Goal: Task Accomplishment & Management: Use online tool/utility

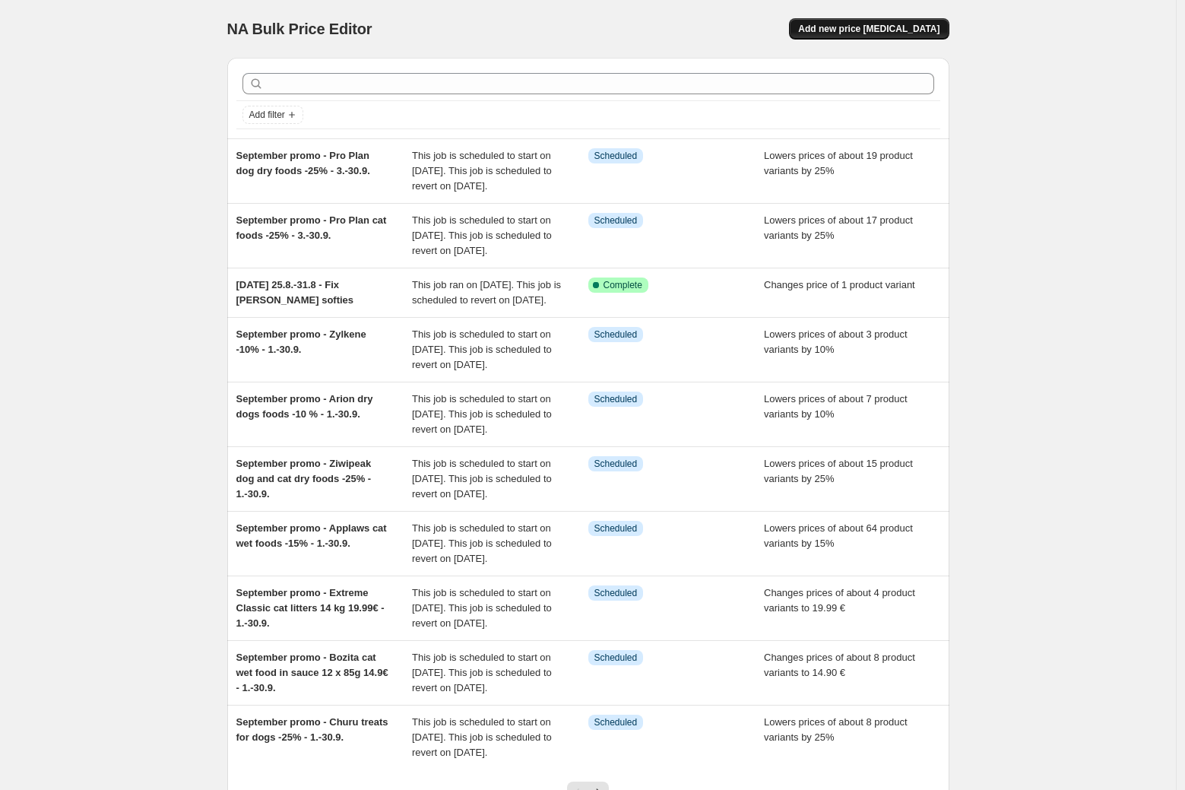
click at [887, 31] on span "Add new price [MEDICAL_DATA]" at bounding box center [868, 29] width 141 height 12
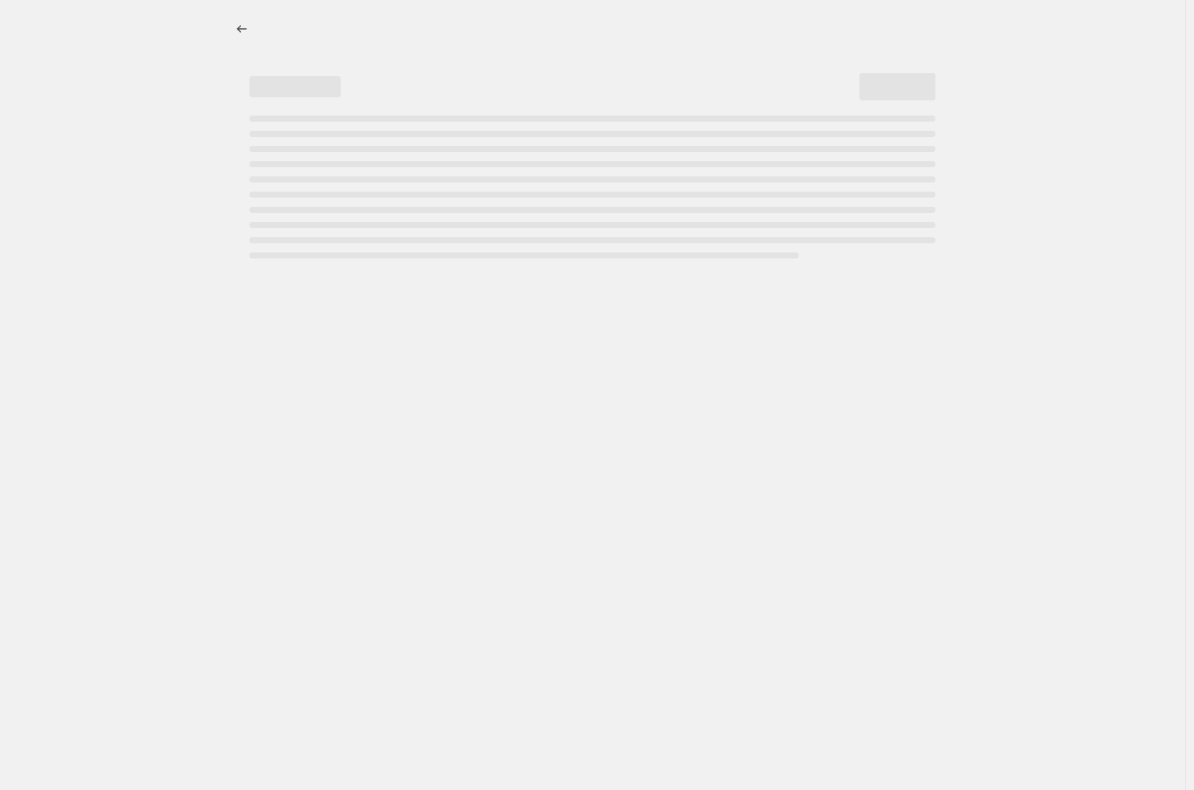
select select "percentage"
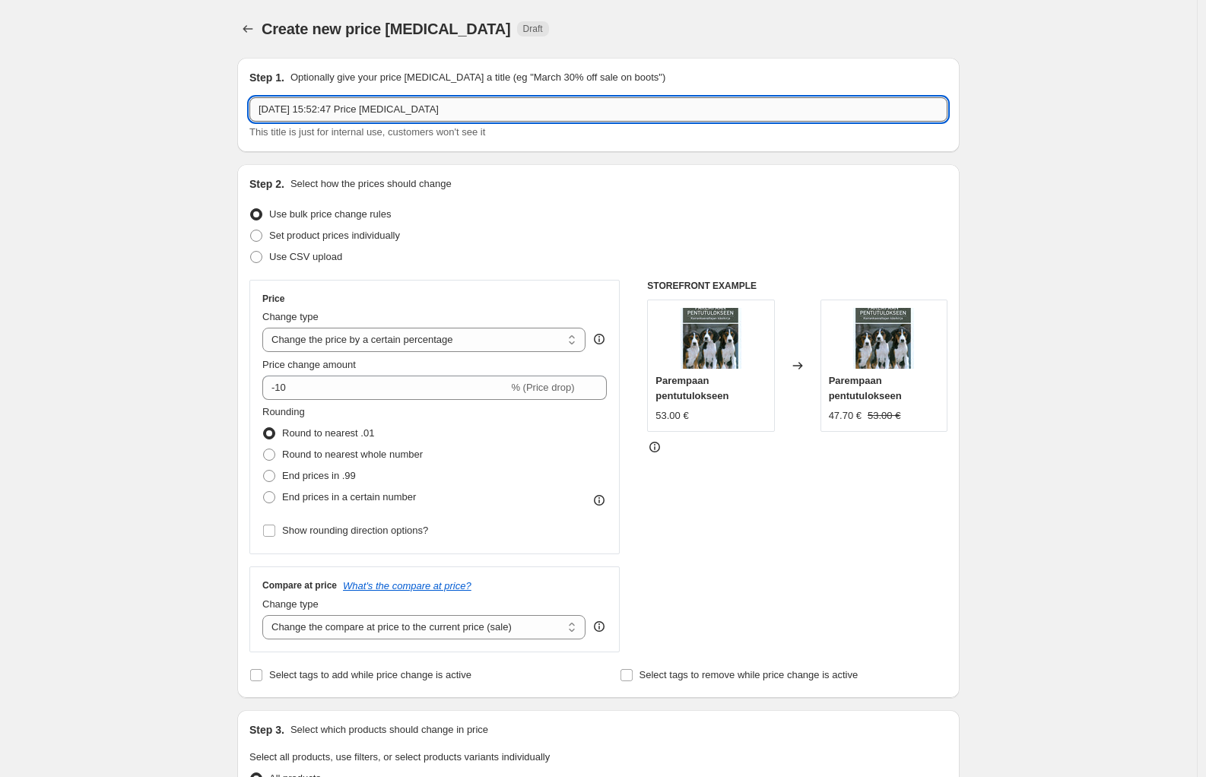
click at [313, 108] on input "[DATE] 15:52:47 Price [MEDICAL_DATA]" at bounding box center [598, 109] width 698 height 24
click at [443, 109] on input "27.8.-30.9. RC Hypoallergenic Puppy" at bounding box center [598, 109] width 698 height 24
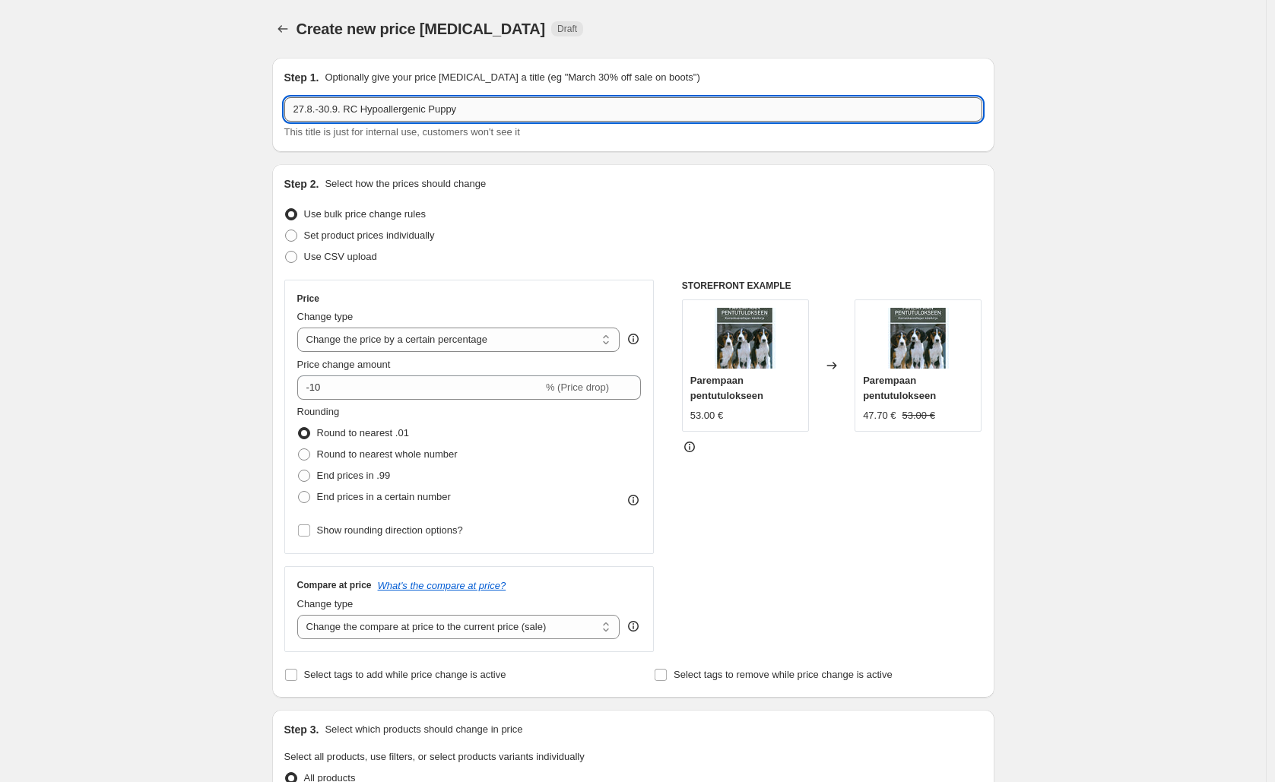
click at [484, 113] on input "27.8.-30.9. RC Hypoallergenic Puppy" at bounding box center [633, 109] width 698 height 24
click at [485, 109] on input "27.8.-30.9. RC Hypoallergenic Puppy" at bounding box center [633, 109] width 698 height 24
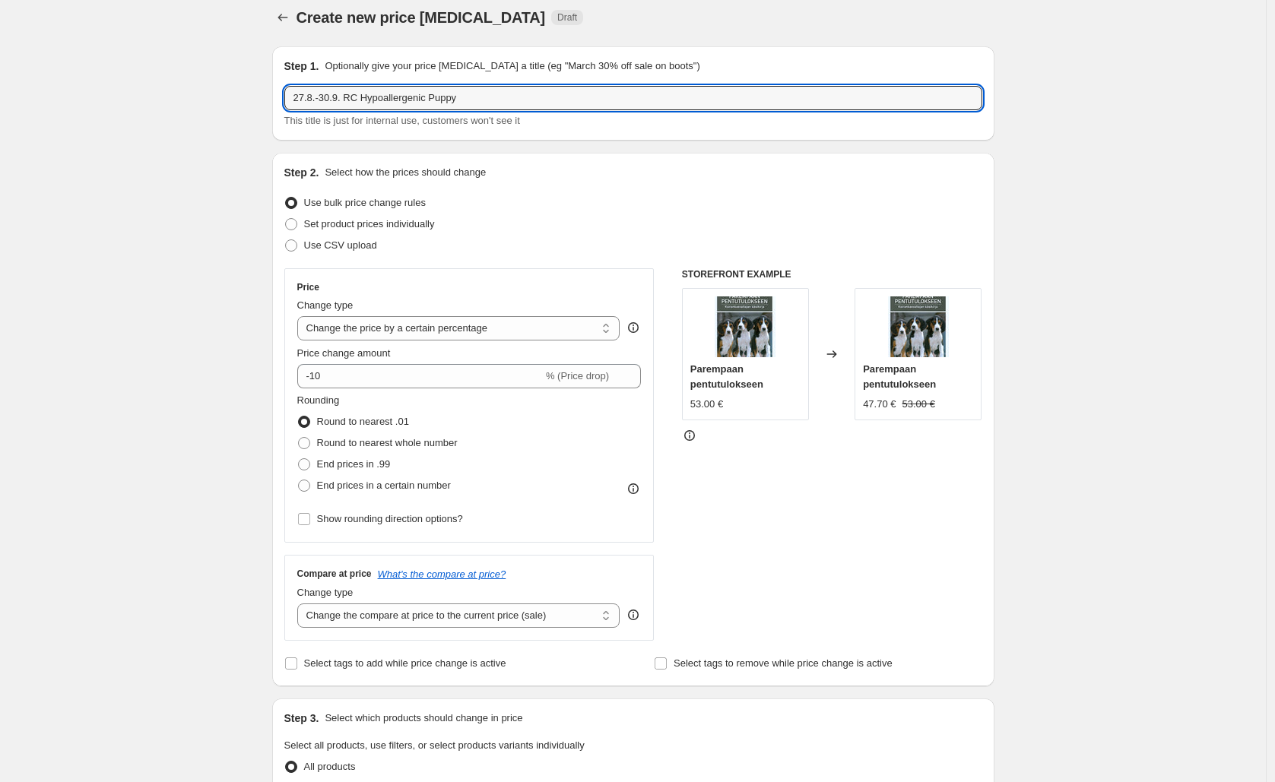
scroll to position [27, 0]
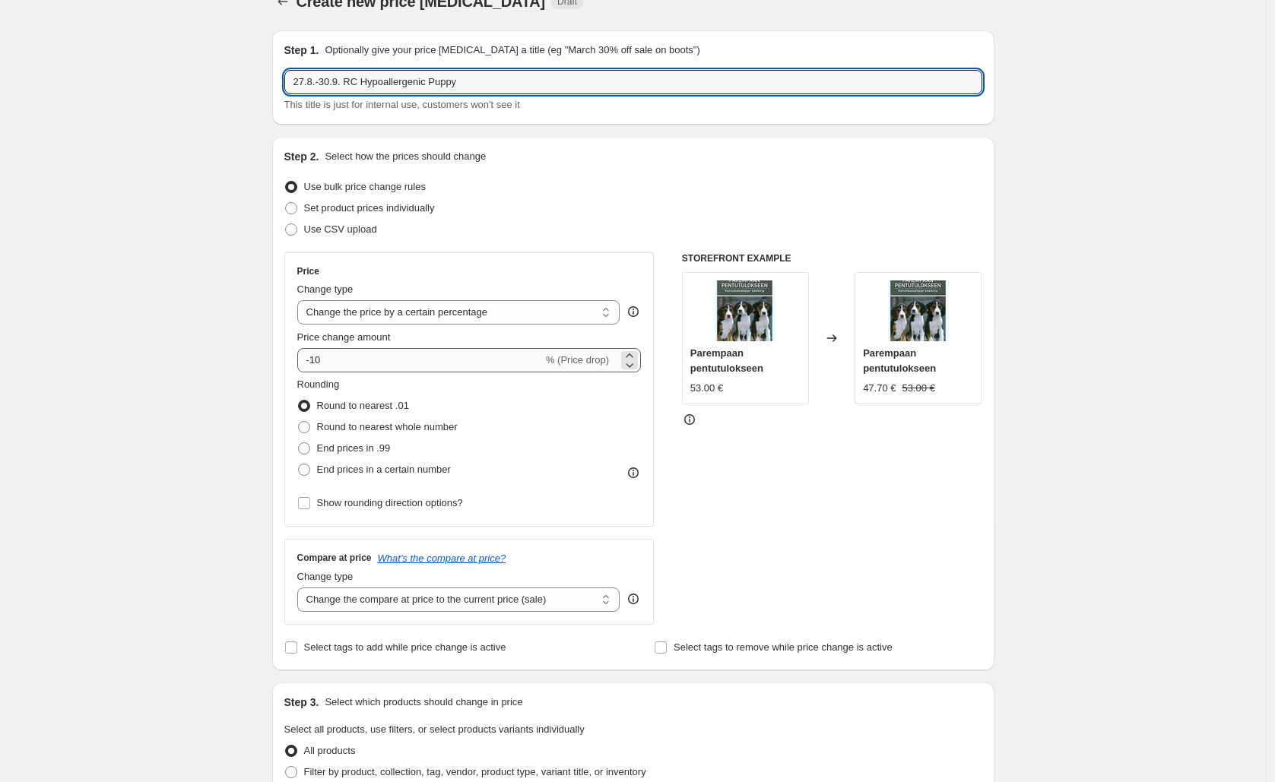
type input "27.8.-30.9. RC Hypoallergenic Puppy"
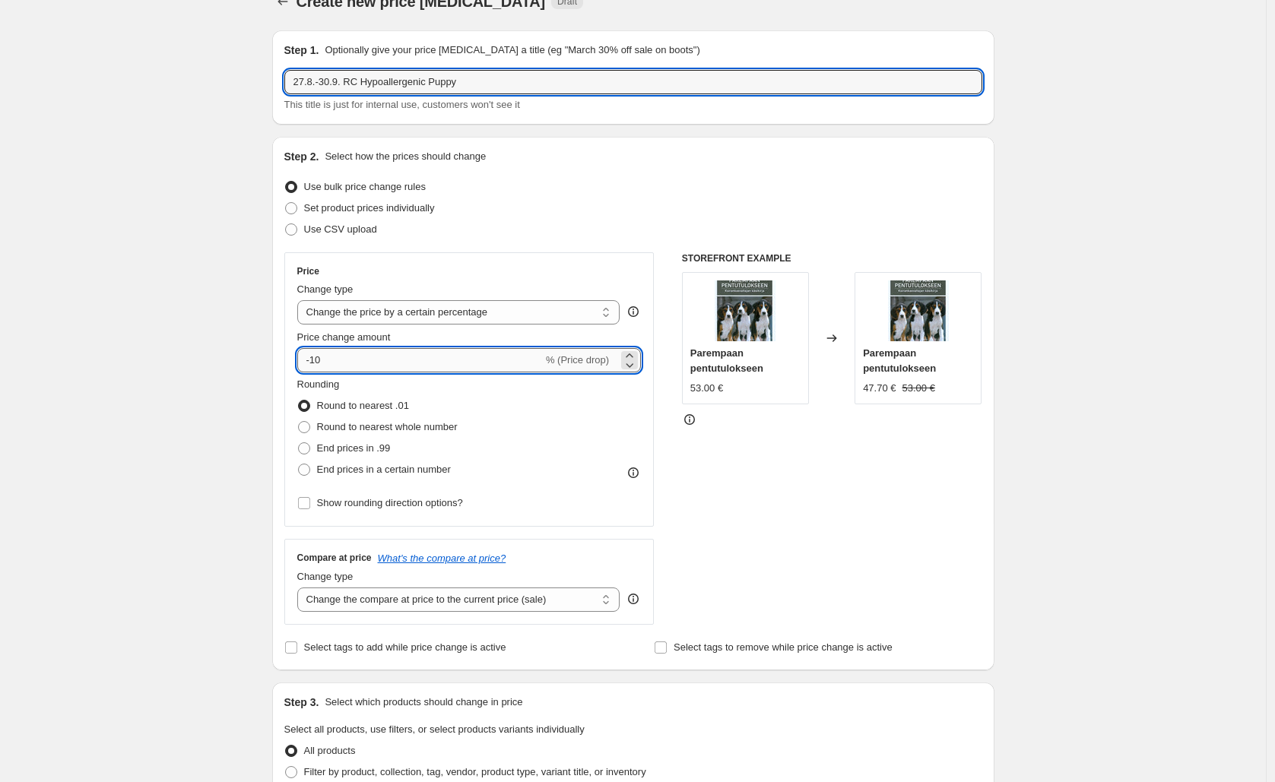
click at [342, 365] on input "-10" at bounding box center [420, 360] width 246 height 24
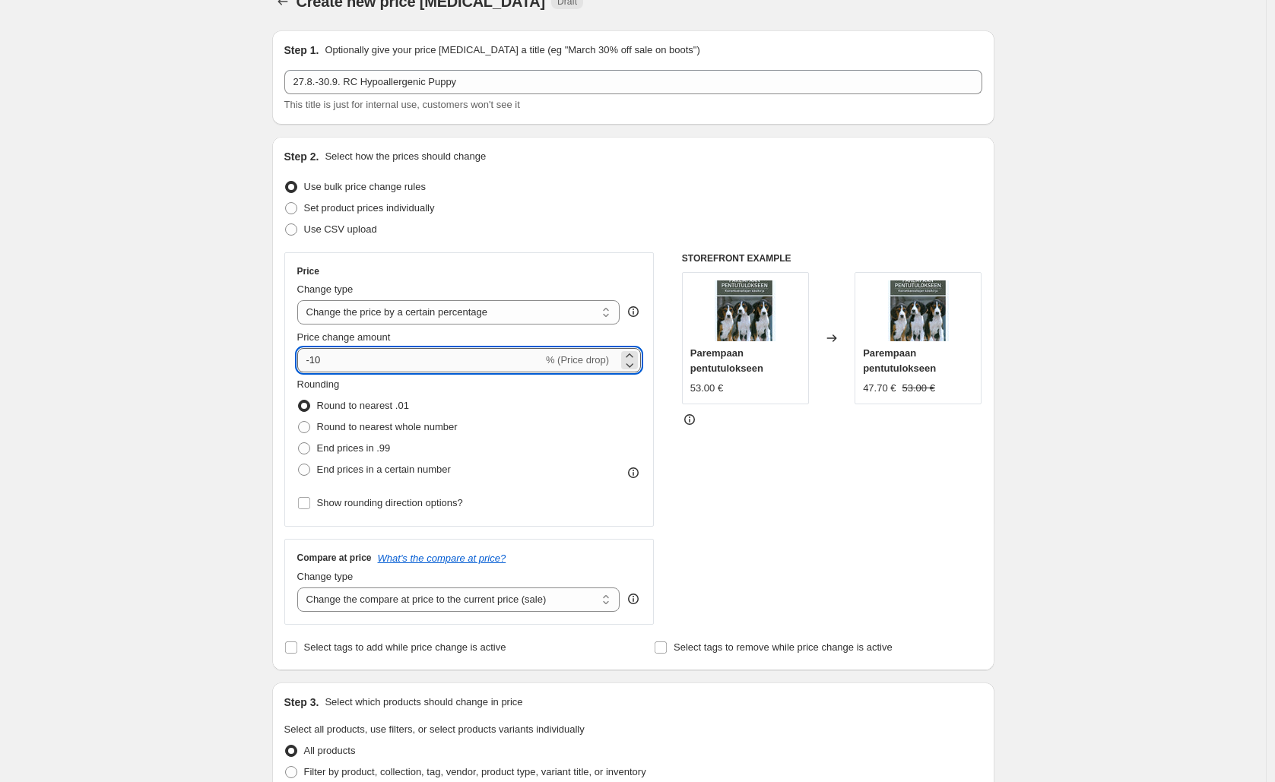
click at [342, 365] on input "-10" at bounding box center [420, 360] width 246 height 24
drag, startPoint x: 316, startPoint y: 360, endPoint x: 338, endPoint y: 358, distance: 22.9
click at [338, 358] on input "-10" at bounding box center [420, 360] width 246 height 24
type input "-40"
click at [192, 386] on div "Create new price [MEDICAL_DATA]. This page is ready Create new price [MEDICAL_D…" at bounding box center [633, 735] width 1266 height 1525
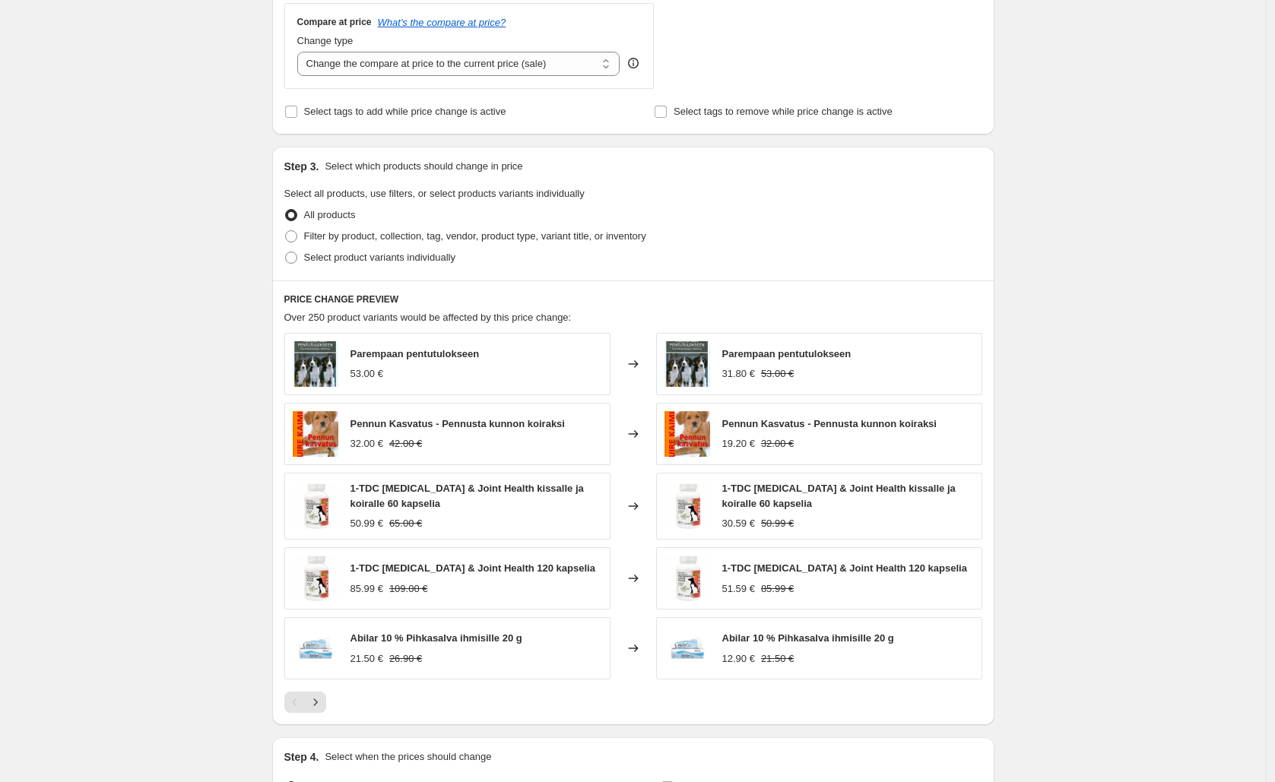
scroll to position [566, 0]
click at [319, 258] on span "Select product variants individually" at bounding box center [379, 254] width 151 height 11
click at [286, 250] on input "Select product variants individually" at bounding box center [285, 249] width 1 height 1
radio input "true"
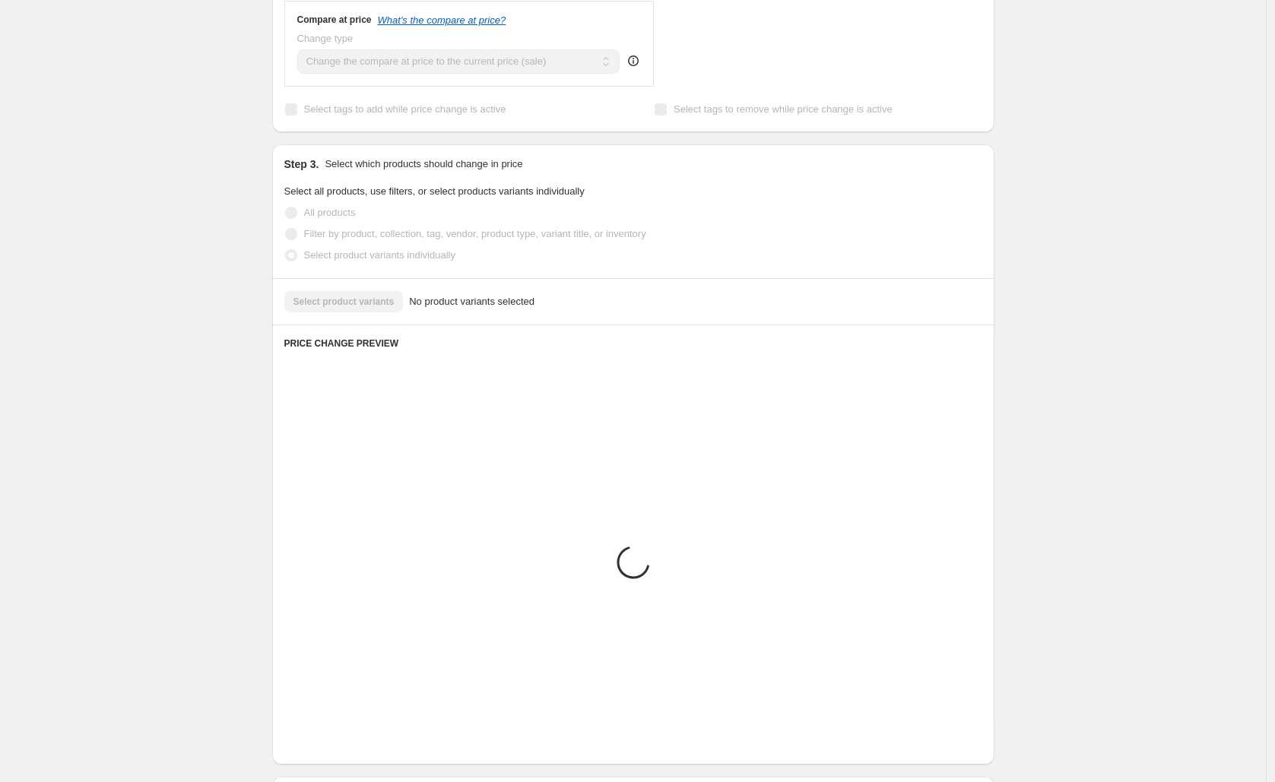
scroll to position [401, 0]
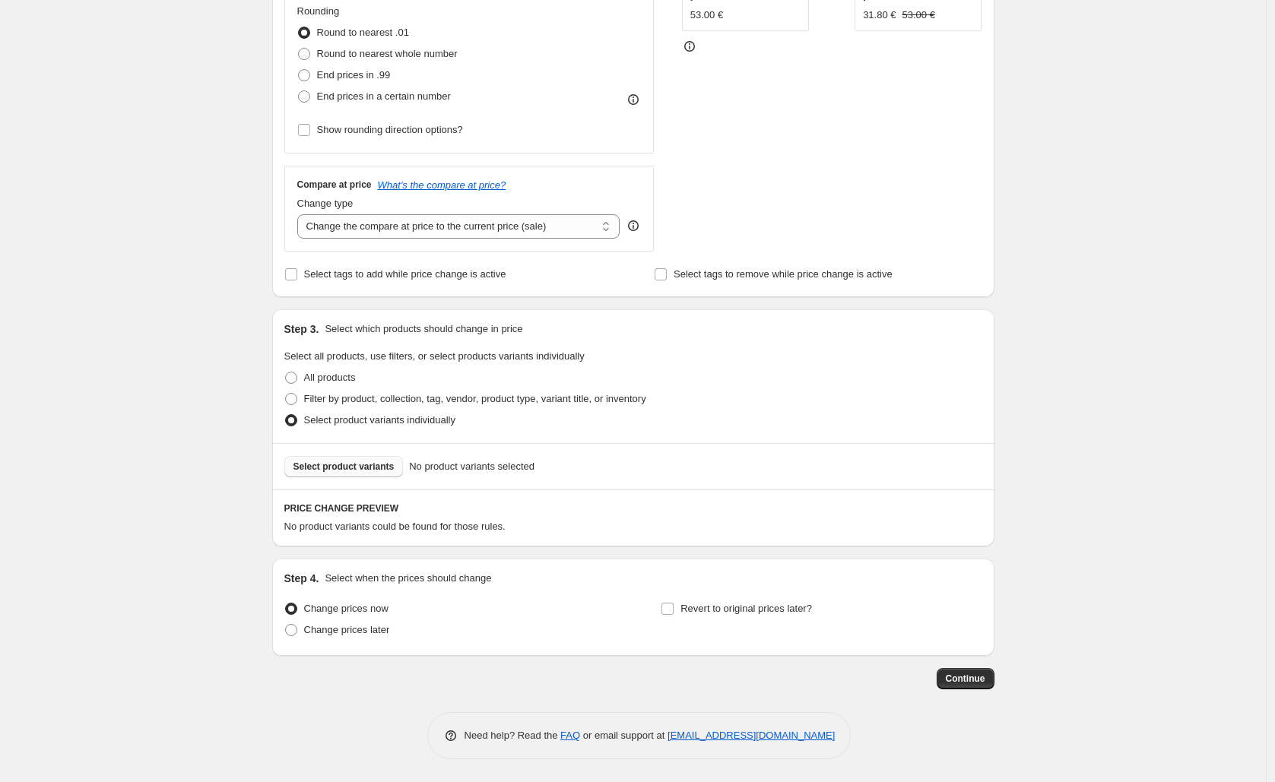
click at [342, 461] on span "Select product variants" at bounding box center [344, 467] width 101 height 12
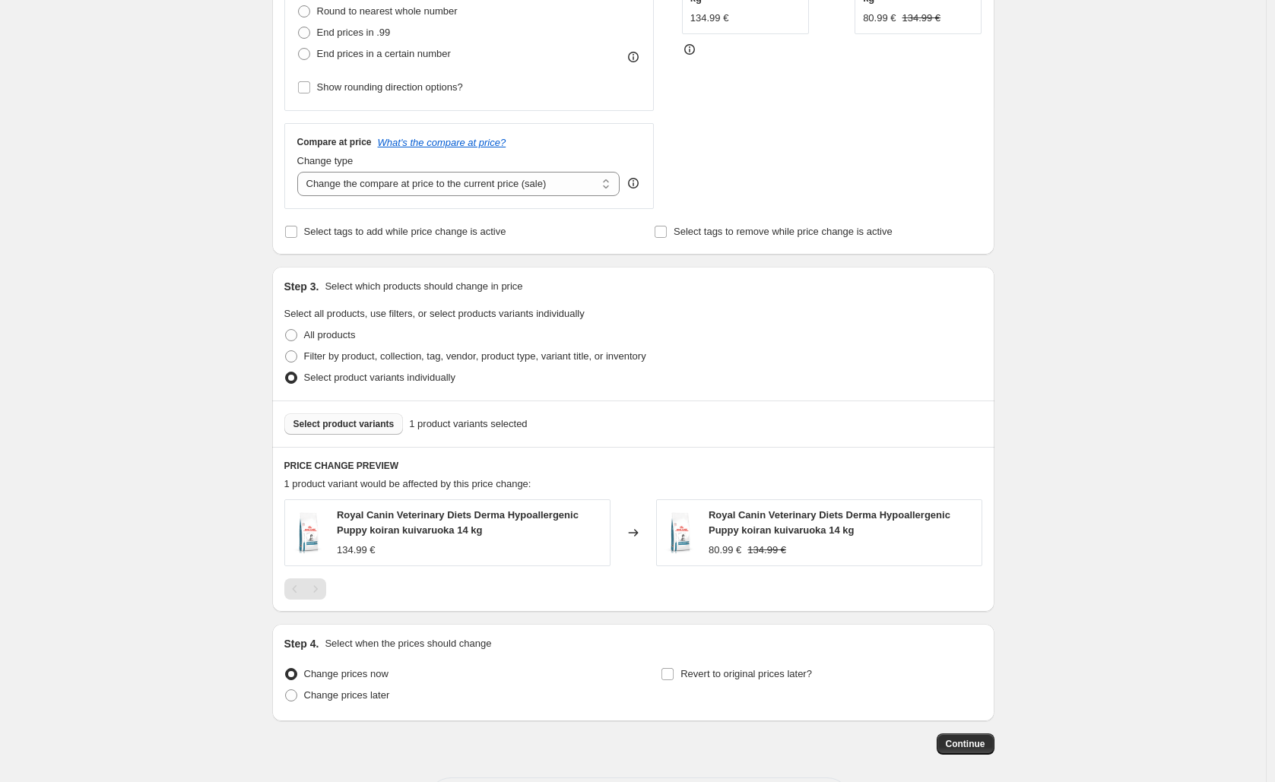
scroll to position [509, 0]
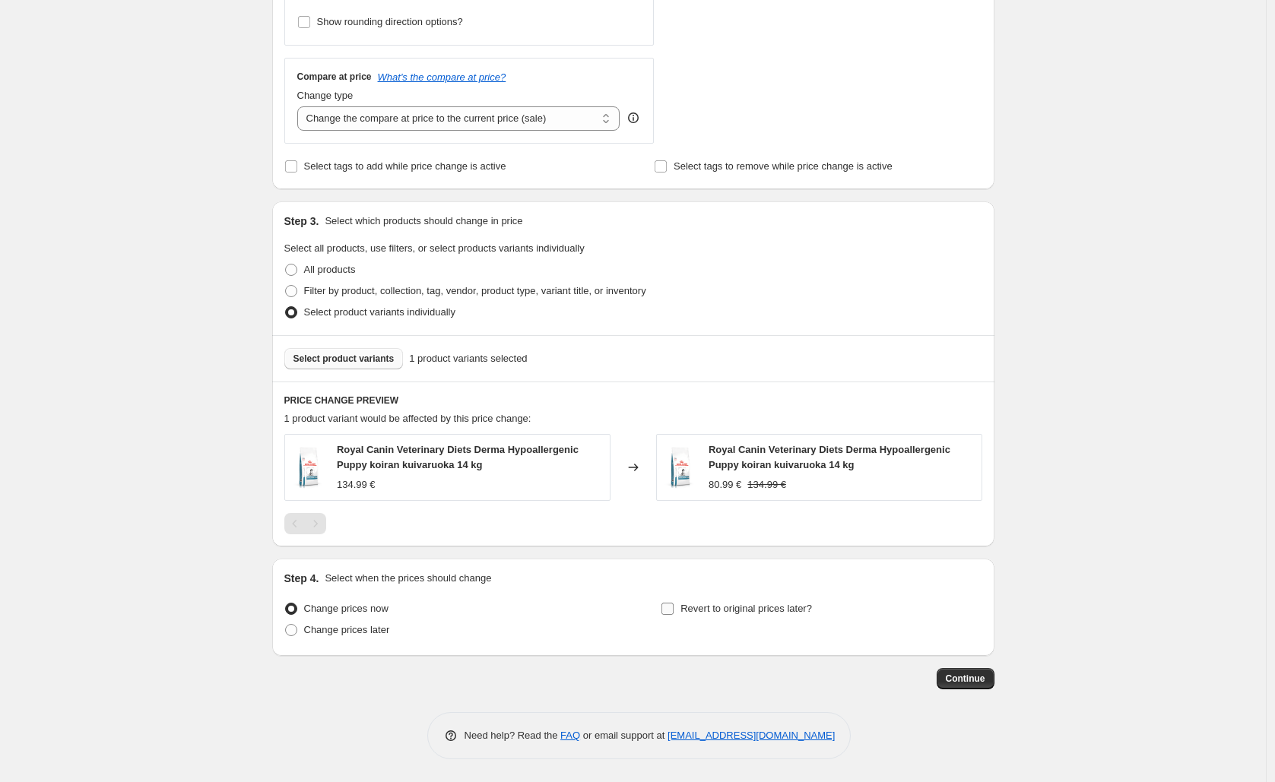
click at [749, 616] on span "Revert to original prices later?" at bounding box center [747, 608] width 132 height 15
click at [674, 615] on input "Revert to original prices later?" at bounding box center [668, 609] width 12 height 12
checkbox input "true"
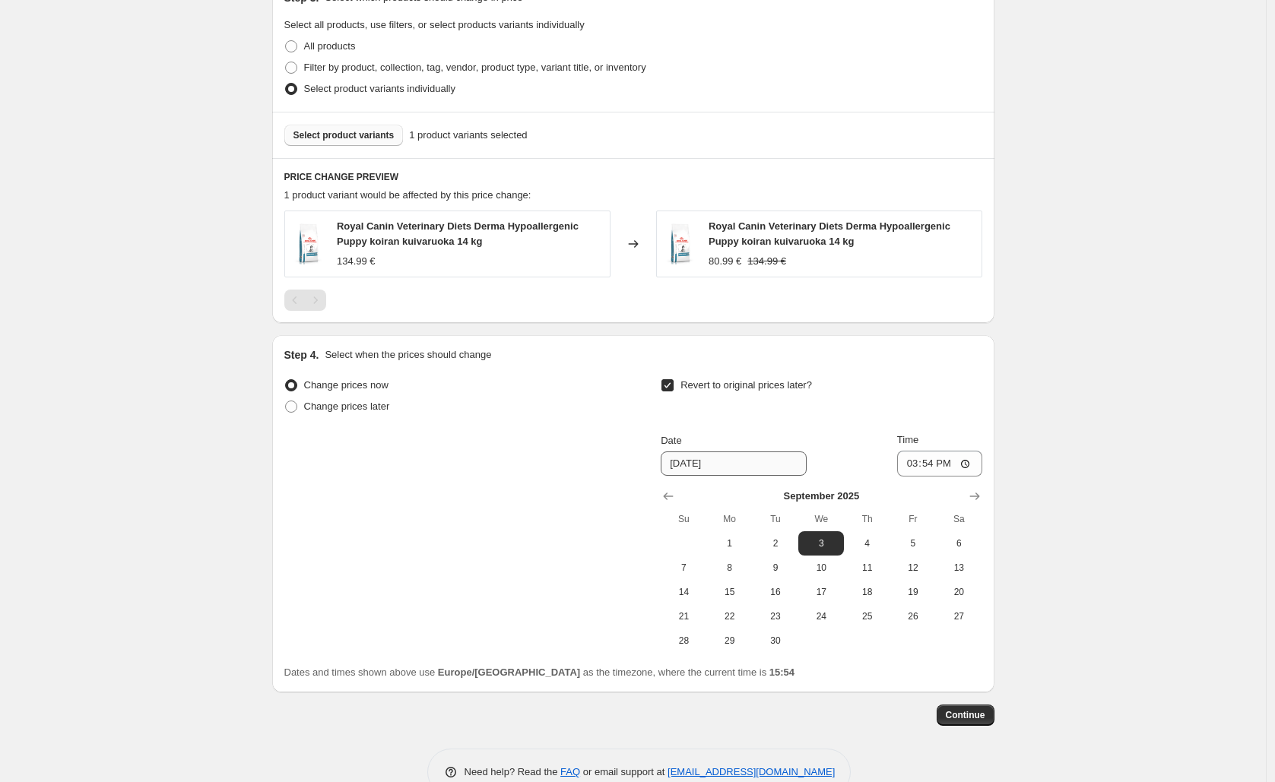
scroll to position [766, 0]
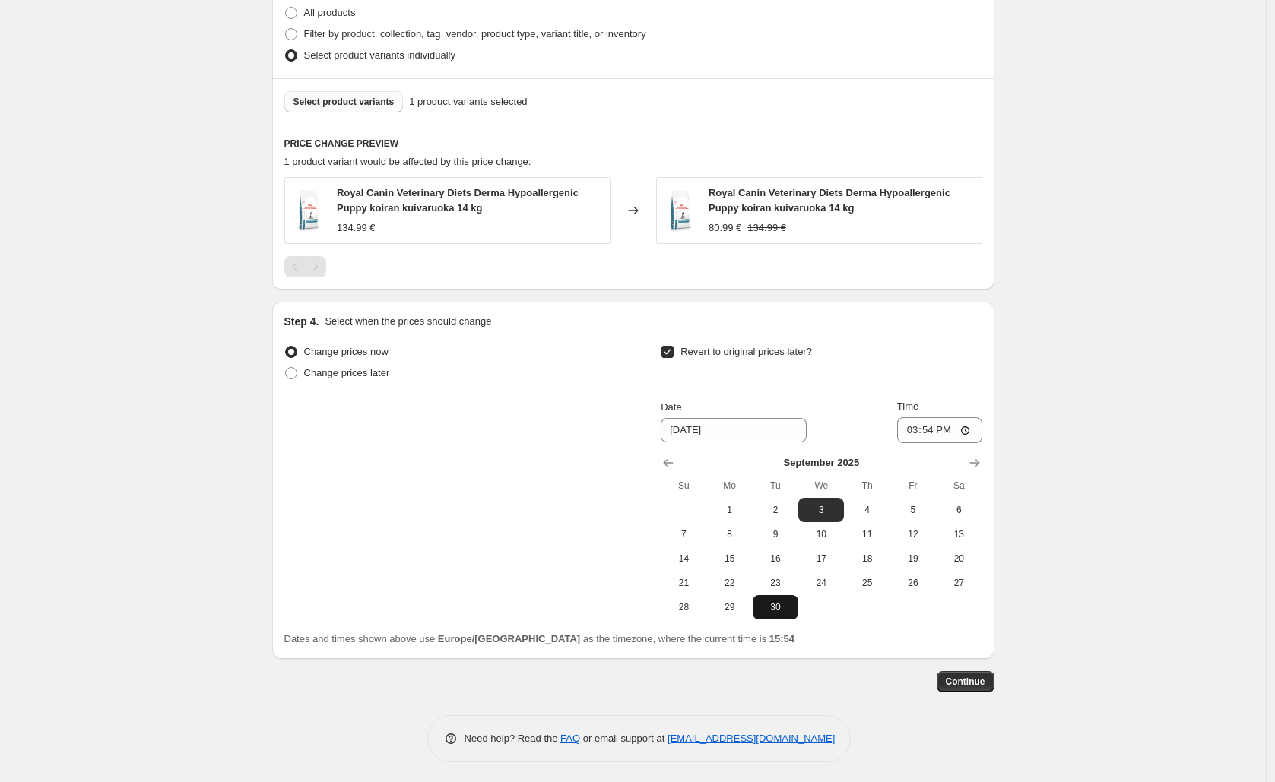
click at [782, 608] on span "30" at bounding box center [775, 607] width 33 height 12
click at [982, 459] on icon "Show next month, October 2025" at bounding box center [974, 462] width 15 height 15
click at [815, 505] on span "1" at bounding box center [820, 510] width 33 height 12
type input "[DATE]"
click at [934, 428] on input "15:54" at bounding box center [939, 430] width 85 height 26
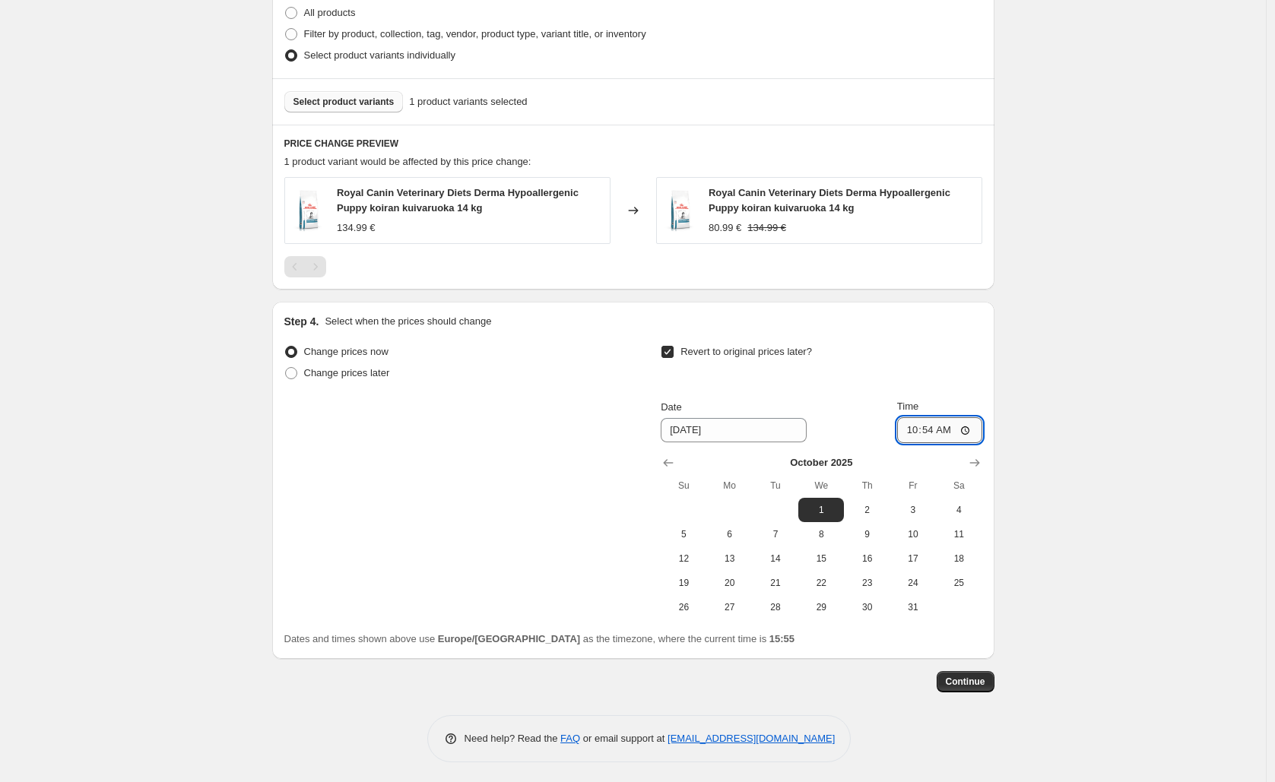
type input "10:00"
click at [1083, 373] on div "Create new price [MEDICAL_DATA]. This page is ready Create new price [MEDICAL_D…" at bounding box center [633, 9] width 1266 height 1551
click at [965, 681] on span "Continue" at bounding box center [966, 682] width 40 height 12
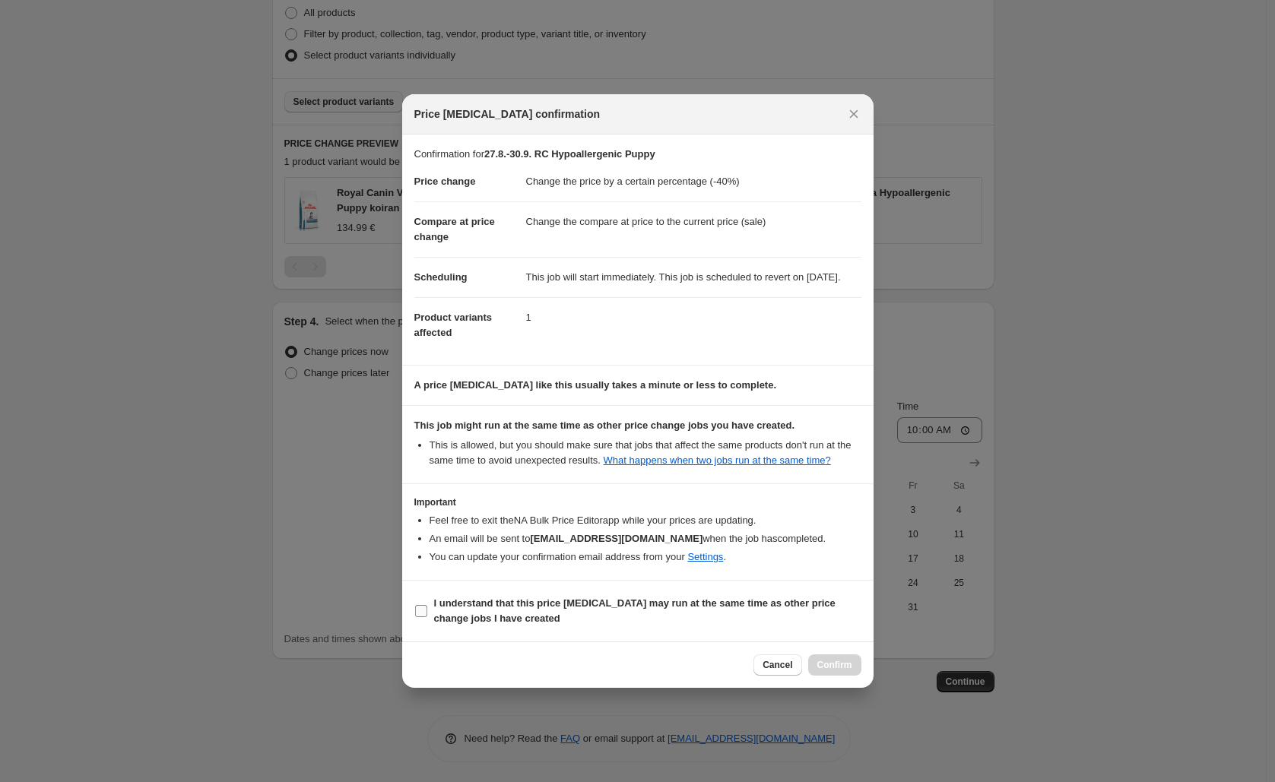
click at [595, 626] on span "I understand that this price [MEDICAL_DATA] may run at the same time as other p…" at bounding box center [647, 611] width 427 height 30
click at [427, 617] on input "I understand that this price [MEDICAL_DATA] may run at the same time as other p…" at bounding box center [421, 611] width 12 height 12
checkbox input "true"
click at [849, 671] on span "Confirm" at bounding box center [834, 665] width 35 height 12
type input "27.8.-30.9. RC Hypoallergenic Puppy"
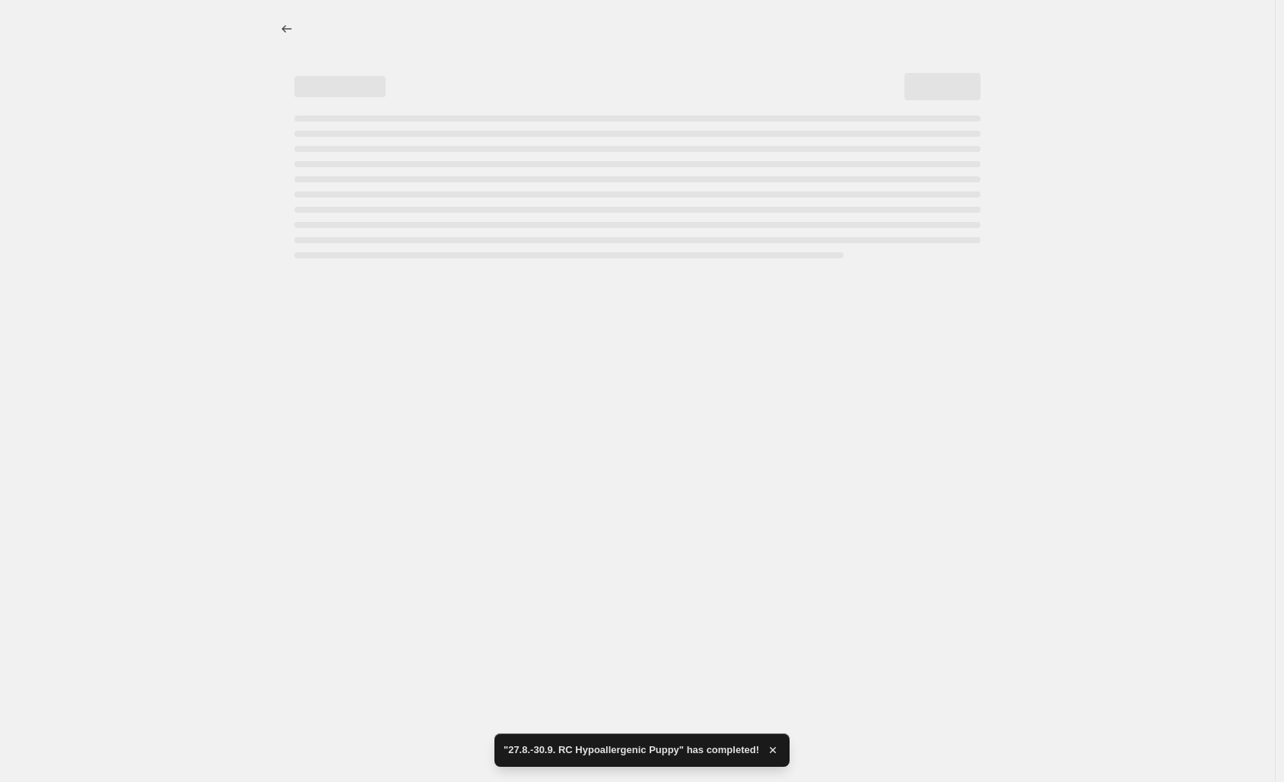
select select "percentage"
